Goal: Task Accomplishment & Management: Manage account settings

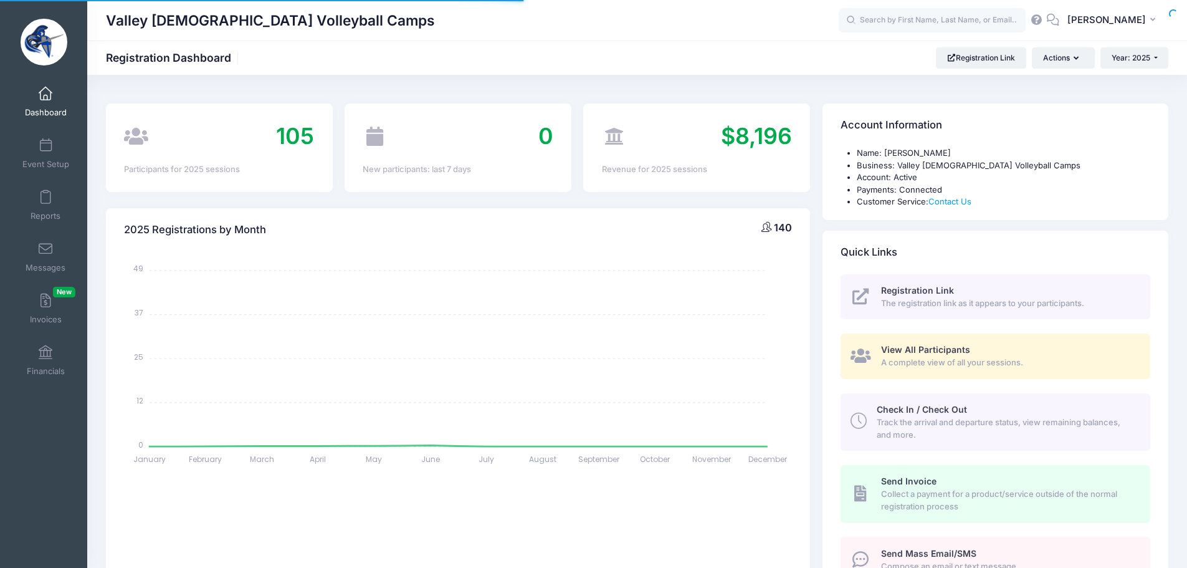
select select
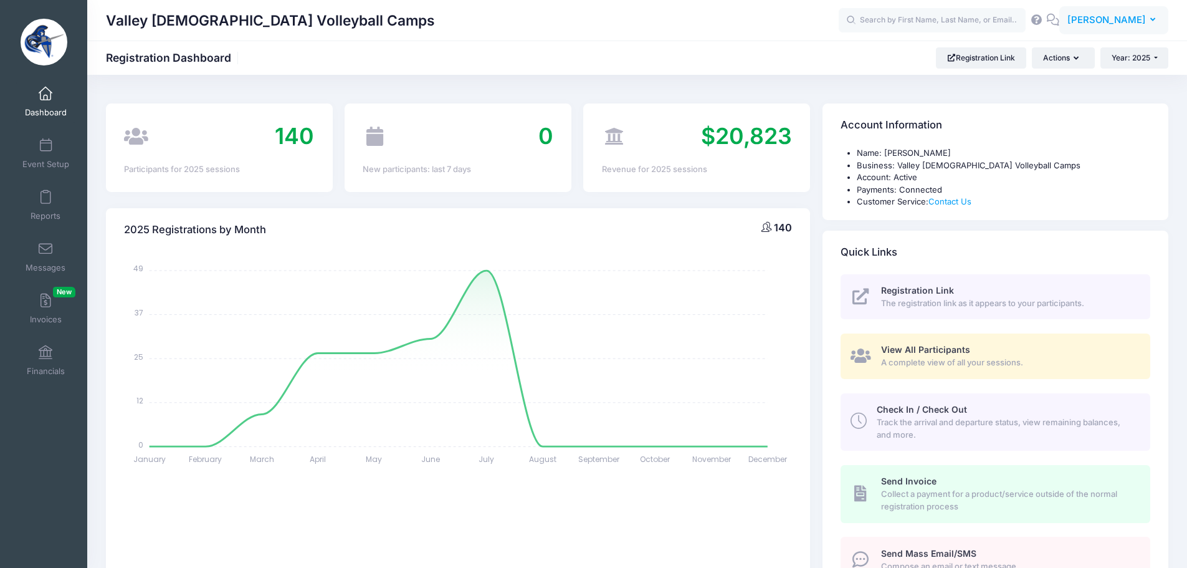
click at [1103, 21] on span "[PERSON_NAME]" at bounding box center [1107, 20] width 79 height 14
click at [1057, 80] on link "My Events" at bounding box center [1082, 79] width 151 height 24
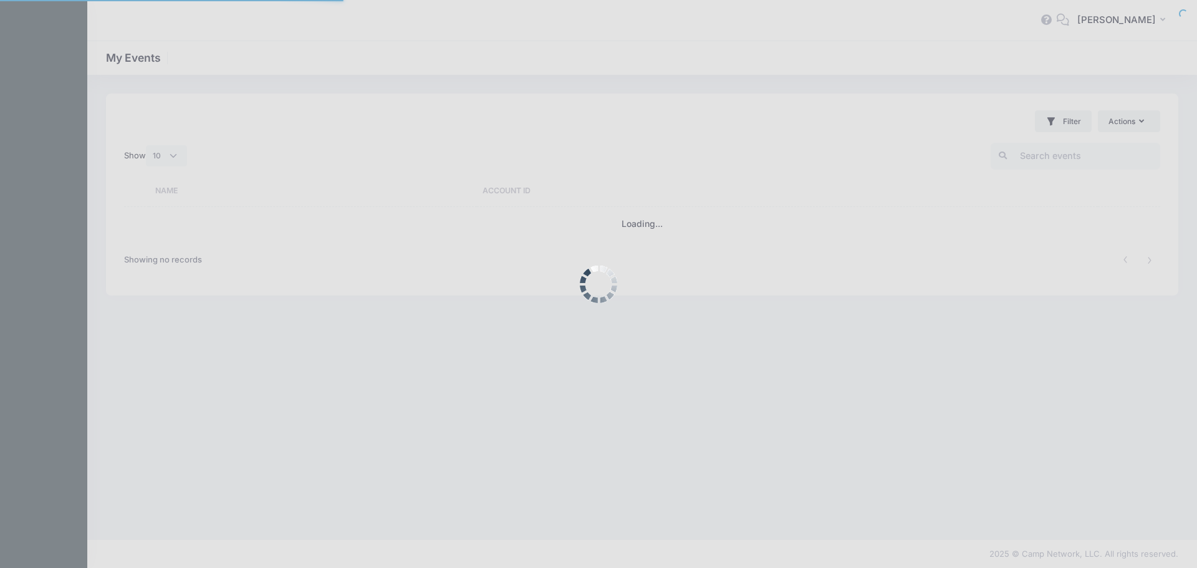
select select "10"
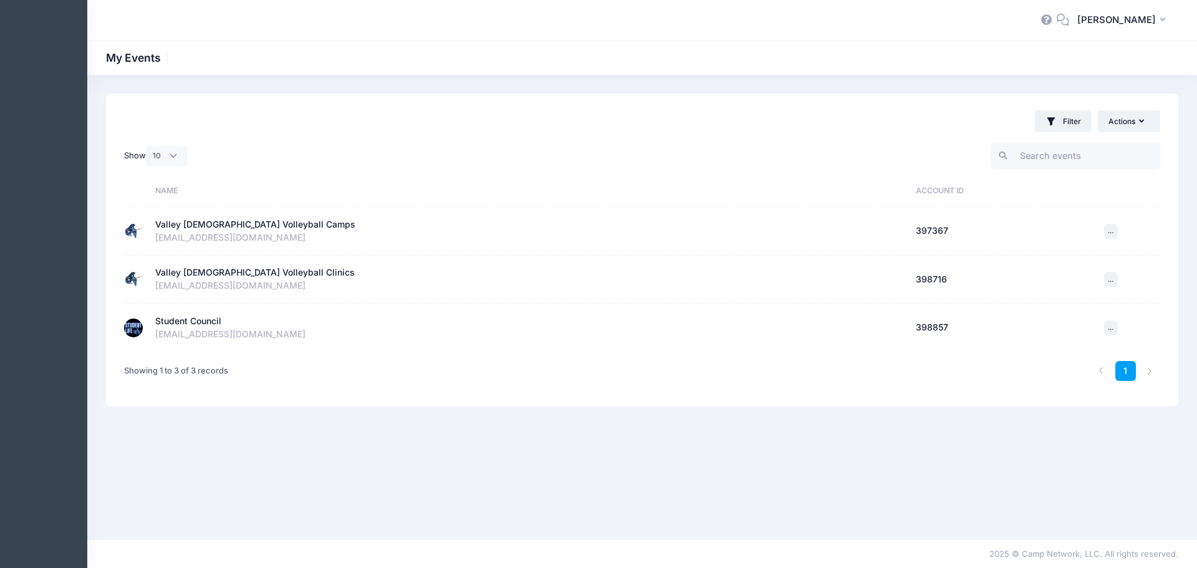
click at [213, 307] on td "Student Council Active Account Id: 398857 [EMAIL_ADDRESS][DOMAIN_NAME]" at bounding box center [529, 328] width 760 height 48
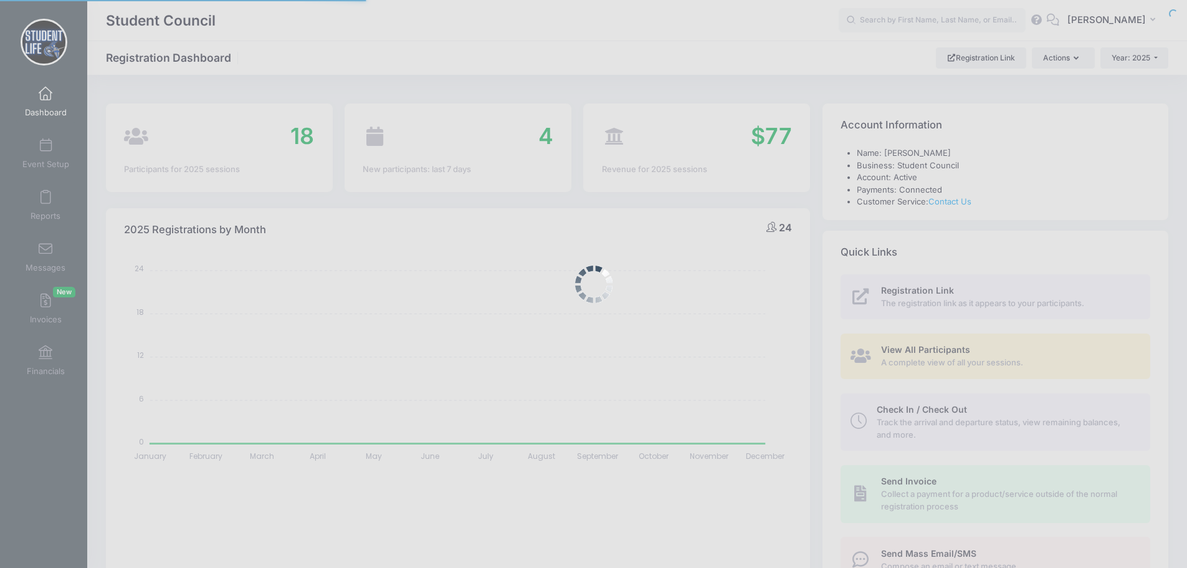
select select
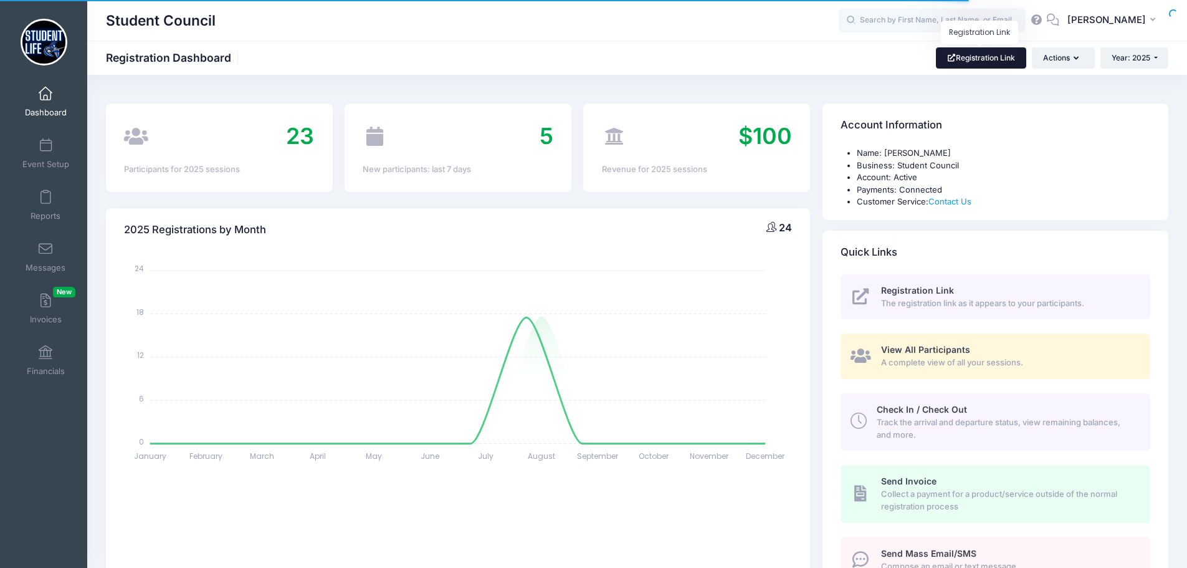
click at [962, 64] on link "Registration Link" at bounding box center [981, 57] width 90 height 21
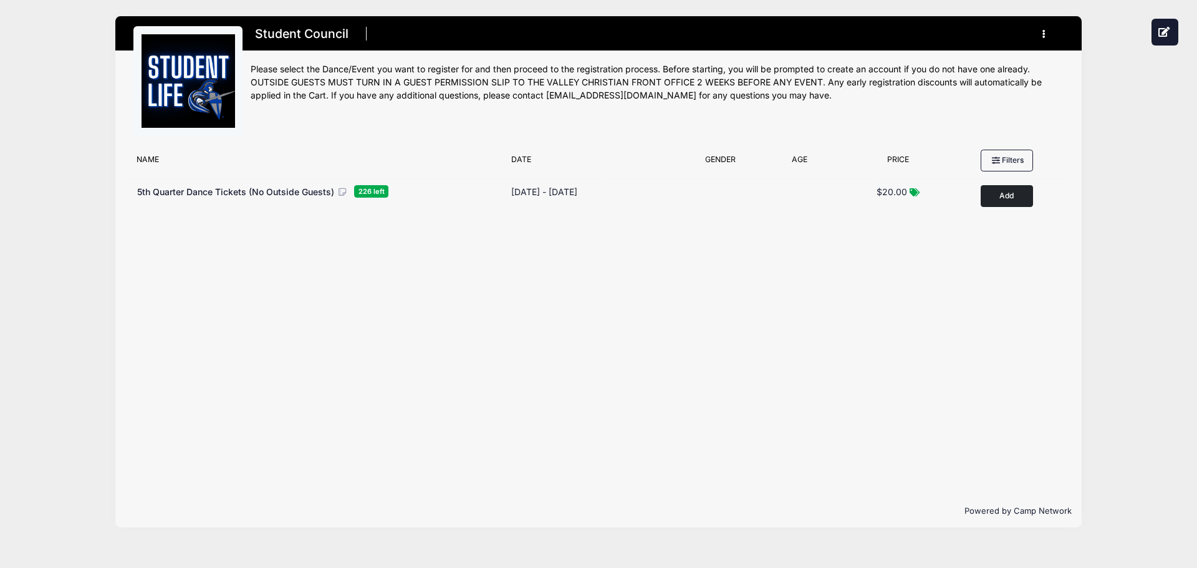
click at [376, 338] on div "Filter Options No sessions found matching your criteria Name Date Gender Filter…" at bounding box center [598, 319] width 966 height 352
